Goal: Transaction & Acquisition: Purchase product/service

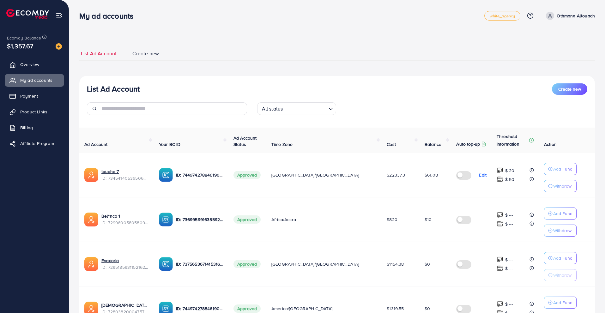
click at [56, 46] on img at bounding box center [59, 46] width 6 height 6
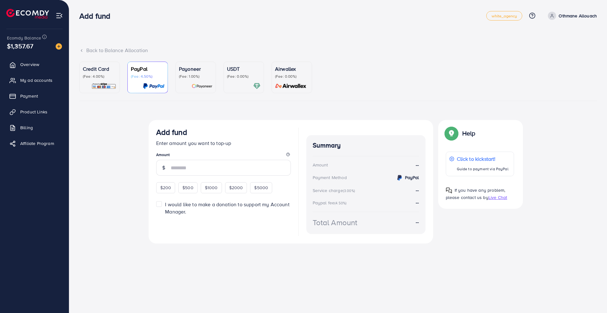
click at [228, 73] on div "USDT (Fee: 0.00%)" at bounding box center [244, 72] width 34 height 14
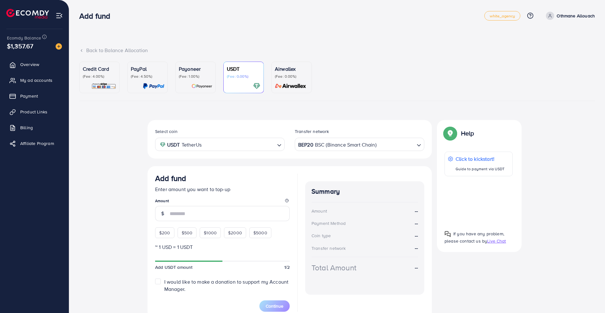
click at [302, 145] on div "BEP20 BSC (Binance Smart Chain)" at bounding box center [356, 143] width 118 height 11
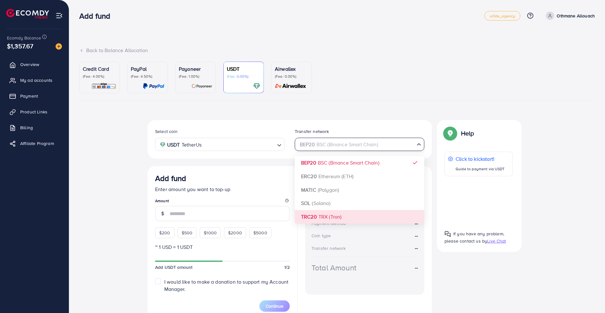
click at [302, 212] on div "Select coin USDT TetherUs Loading... Transfer network BEP20 BSC (Binance Smart …" at bounding box center [290, 219] width 284 height 199
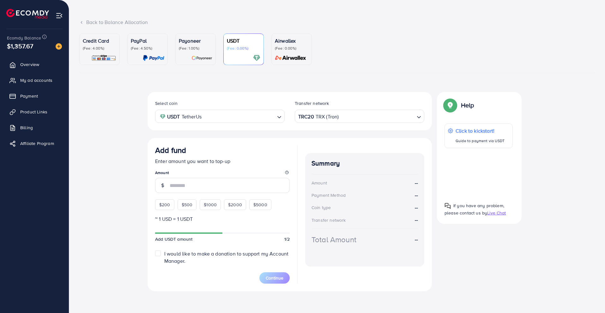
scroll to position [28, 0]
click at [194, 185] on input "number" at bounding box center [230, 185] width 120 height 15
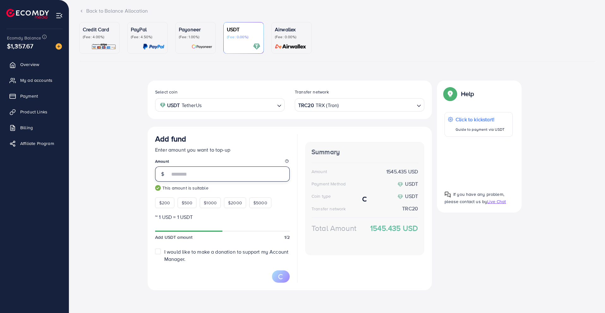
scroll to position [39, 0]
type input "****"
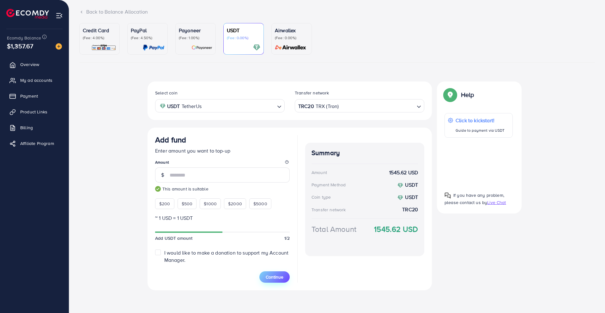
click at [265, 272] on button "Continue" at bounding box center [274, 276] width 30 height 11
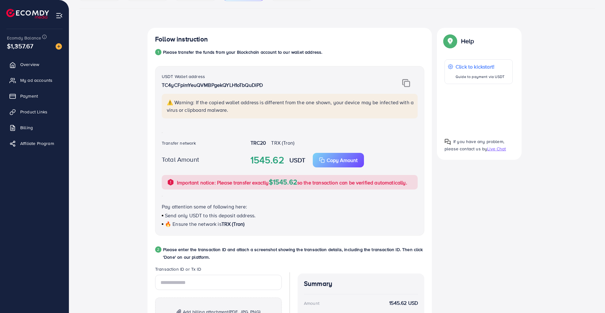
scroll to position [197, 0]
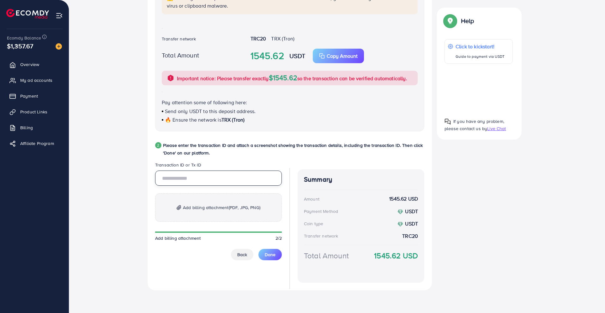
click at [214, 181] on input "text" at bounding box center [218, 178] width 127 height 15
paste input "**********"
type input "**********"
click at [214, 208] on span "Add billing attachment (PDF, JPG, PNG)" at bounding box center [221, 208] width 77 height 8
click at [162, 206] on p "Add billing attachment (PDF, JPG, PNG)" at bounding box center [218, 207] width 127 height 28
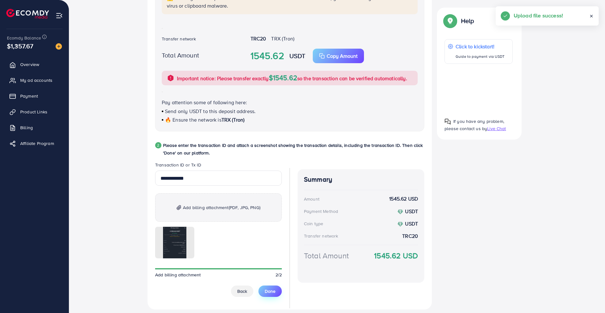
click at [265, 289] on span "Done" at bounding box center [270, 291] width 11 height 6
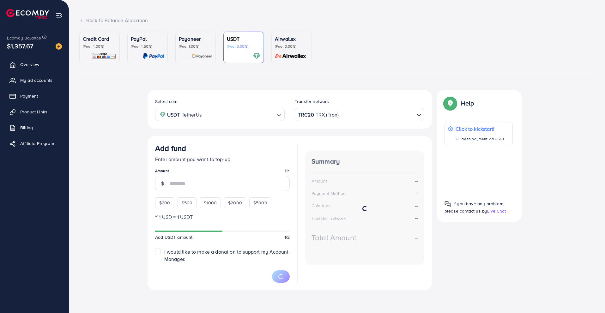
scroll to position [29, 0]
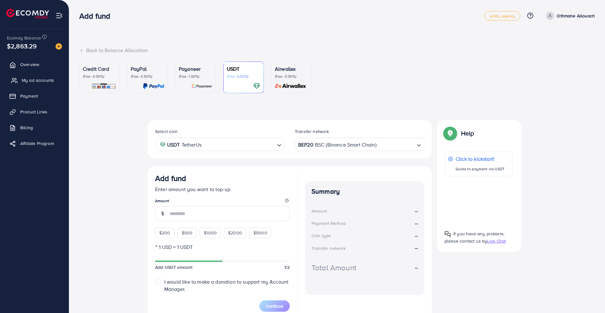
click at [54, 78] on link "My ad accounts" at bounding box center [34, 80] width 59 height 13
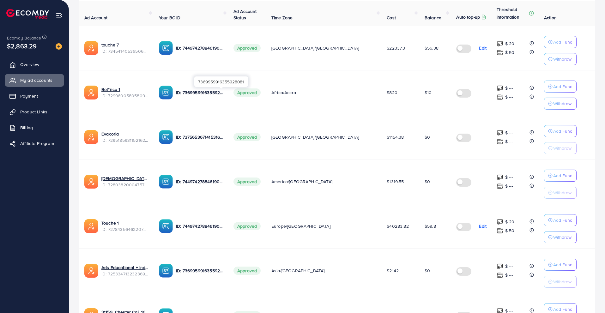
scroll to position [128, 0]
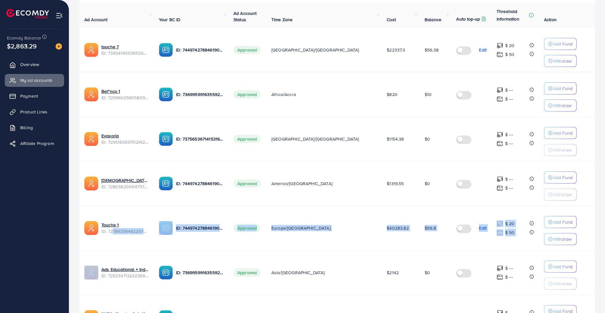
drag, startPoint x: 97, startPoint y: 269, endPoint x: 80, endPoint y: 289, distance: 26.0
click at [80, 289] on tbody "touche 7 ID: 7345414053650628609 ID: 7449742788461903889 Approved Asia/[GEOGRAP…" at bounding box center [337, 228] width 516 height 401
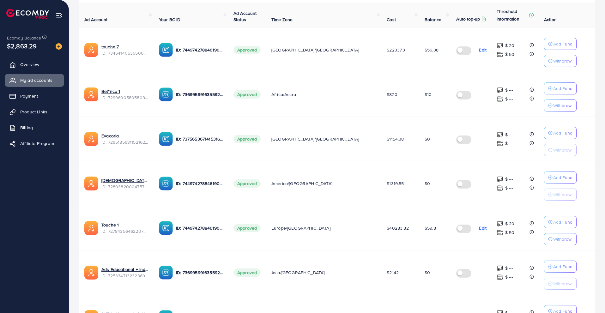
click at [51, 164] on ul "Overview My ad accounts Payment Product Links Billing Affiliate Program" at bounding box center [34, 168] width 69 height 225
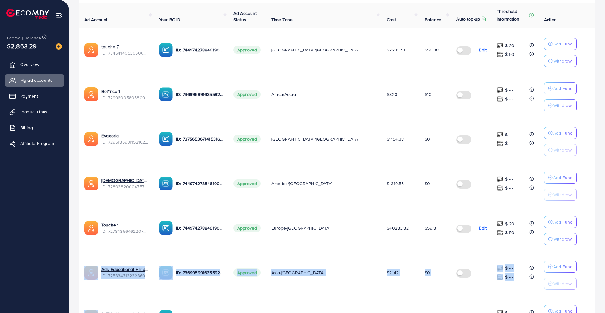
drag, startPoint x: 89, startPoint y: 304, endPoint x: 84, endPoint y: 305, distance: 5.2
click at [84, 305] on tbody "touche 7 ID: 7345414053650628609 ID: 7449742788461903889 Approved Asia/[GEOGRAP…" at bounding box center [337, 228] width 516 height 401
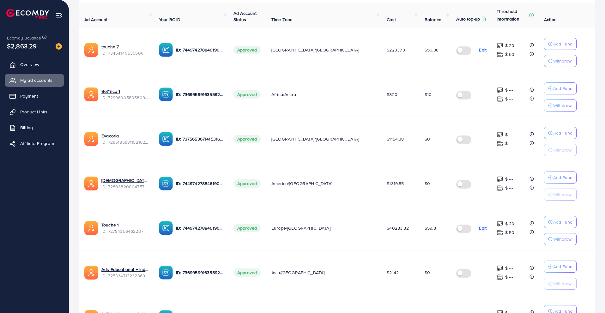
click at [54, 200] on ul "Overview My ad accounts Payment Product Links Billing Affiliate Program" at bounding box center [34, 168] width 69 height 225
click at [149, 144] on span "ID: 7295185931152162818" at bounding box center [124, 142] width 47 height 6
copy span "7295185931152162818"
